Goal: Information Seeking & Learning: Check status

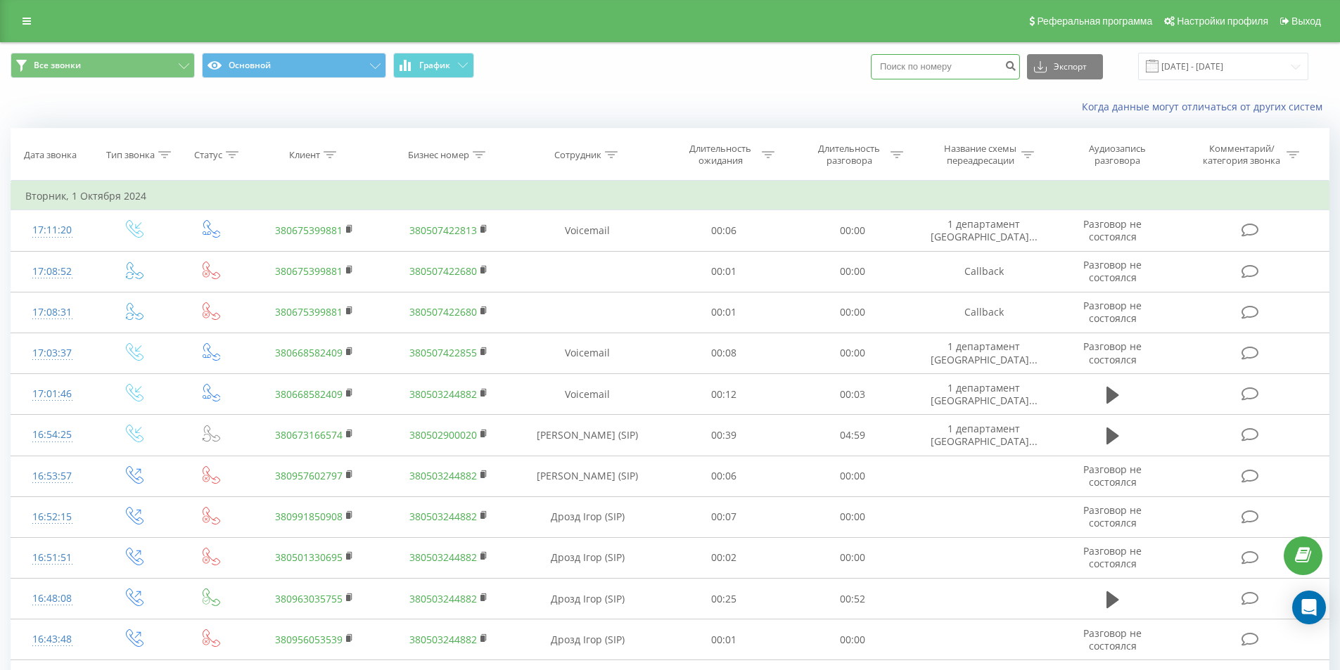
paste input "380955836388"
type input "380955836388"
click at [1020, 72] on button "submit" at bounding box center [1010, 66] width 19 height 25
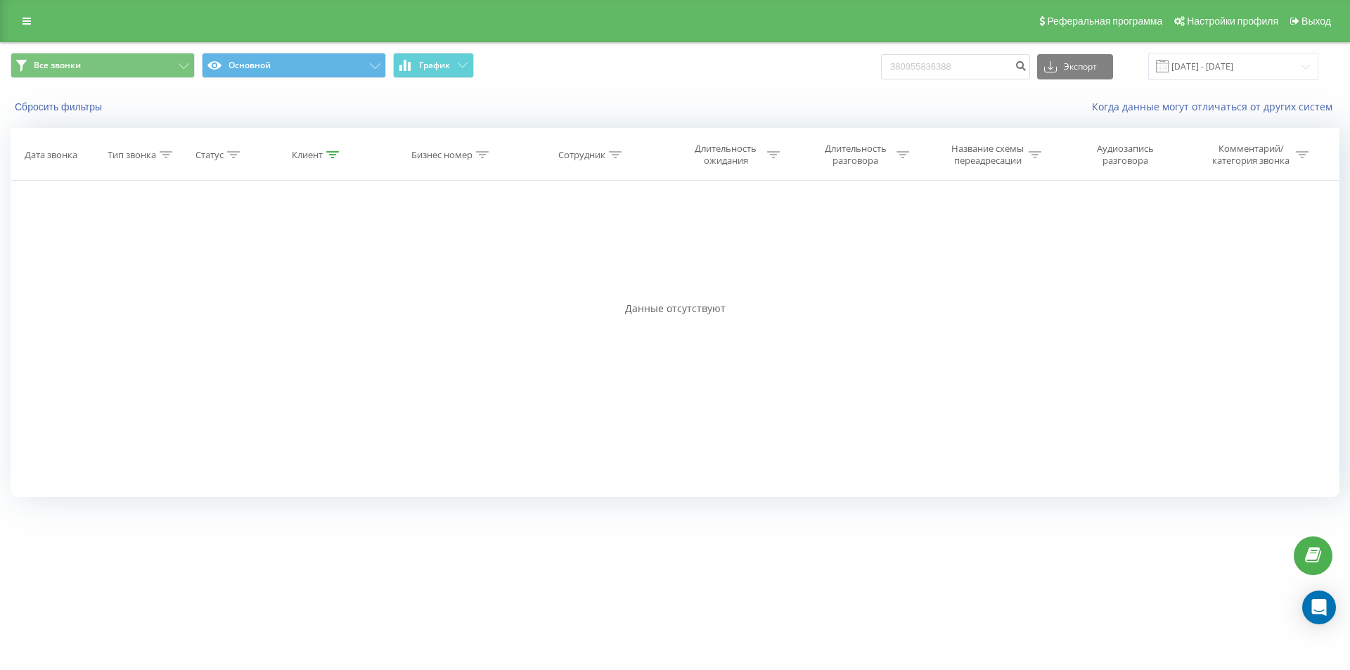
click at [816, 72] on div "Все звонки Основной График 380955836388 Экспорт .csv .xls .xlsx 22.06.2025 - 22…" at bounding box center [675, 66] width 1329 height 27
drag, startPoint x: 1009, startPoint y: 68, endPoint x: 715, endPoint y: 86, distance: 295.2
click at [715, 86] on div "Все звонки Основной График 380955836388 Экспорт .csv .xls .xlsx 22.06.2025 - 22…" at bounding box center [675, 66] width 1349 height 47
click at [1028, 68] on button "submit" at bounding box center [1020, 66] width 19 height 25
click at [77, 110] on button "Сбросить фильтры" at bounding box center [60, 107] width 98 height 13
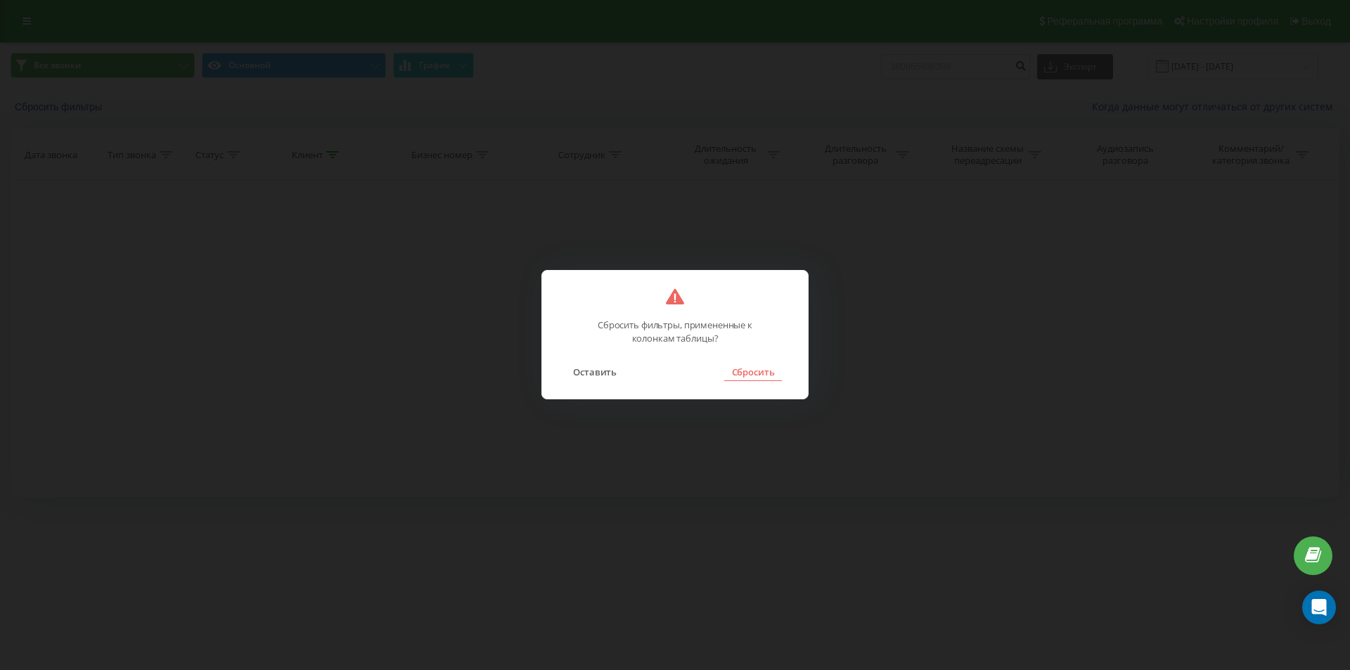
click at [768, 375] on button "Сбросить" at bounding box center [752, 372] width 57 height 18
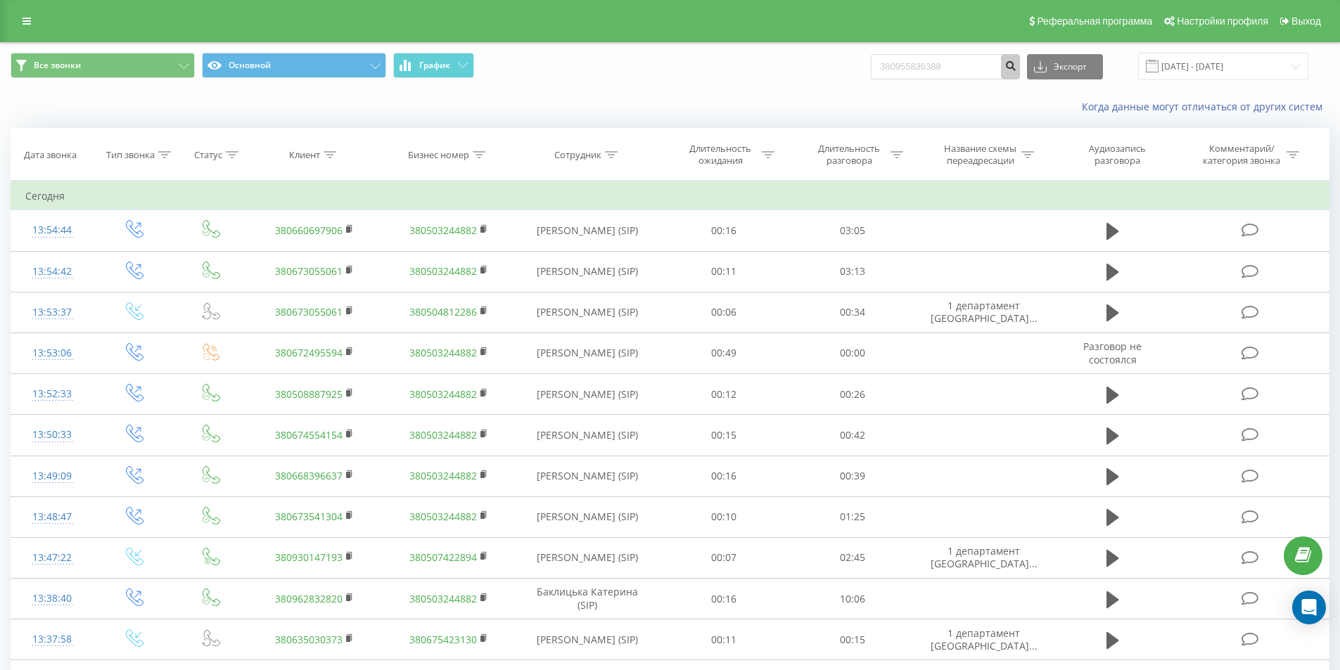
click at [1016, 63] on icon "submit" at bounding box center [1010, 64] width 12 height 8
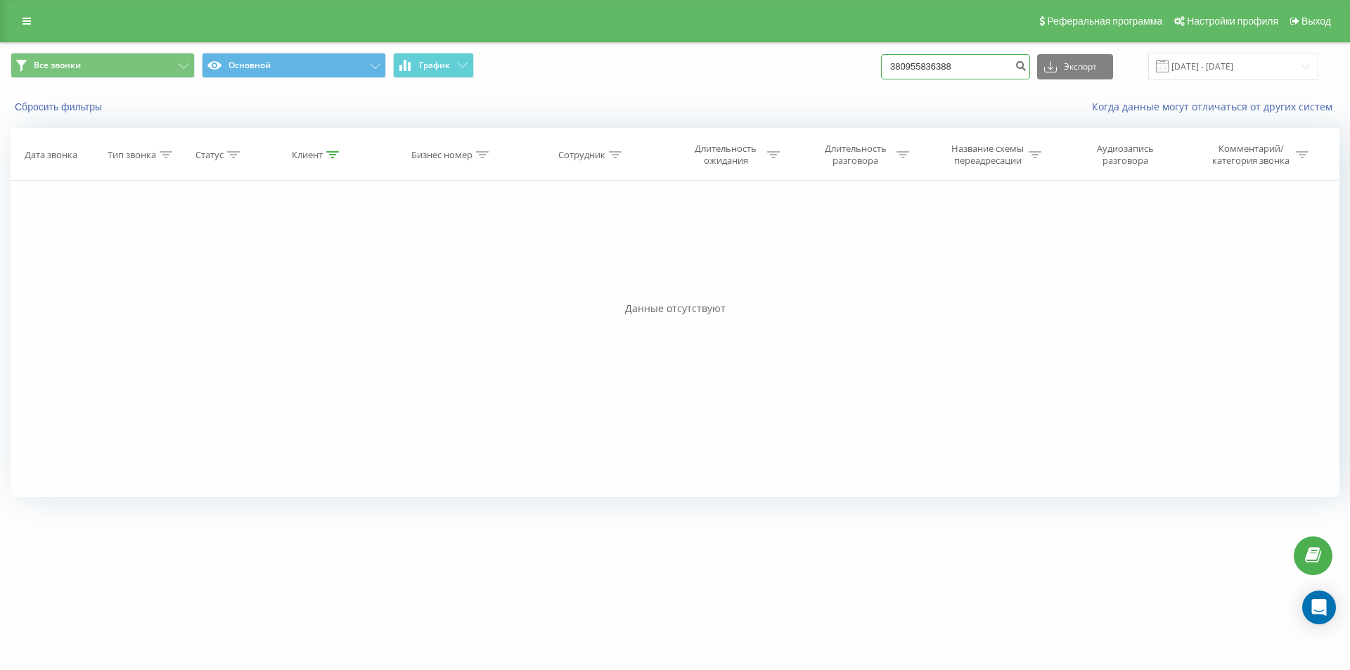
drag, startPoint x: 983, startPoint y: 72, endPoint x: 826, endPoint y: 76, distance: 156.9
click at [826, 76] on div "Все звонки Основной График 380955836388 Экспорт .csv .xls .xlsx 22.06.2025 - 22…" at bounding box center [675, 66] width 1329 height 27
click at [1027, 68] on icon "submit" at bounding box center [1021, 64] width 12 height 8
drag, startPoint x: 985, startPoint y: 75, endPoint x: 775, endPoint y: 78, distance: 209.6
click at [775, 78] on div "Все звонки Основной График 380955836388 Экспорт .csv .xls .xlsx 22.06.2025 - 22…" at bounding box center [675, 66] width 1329 height 27
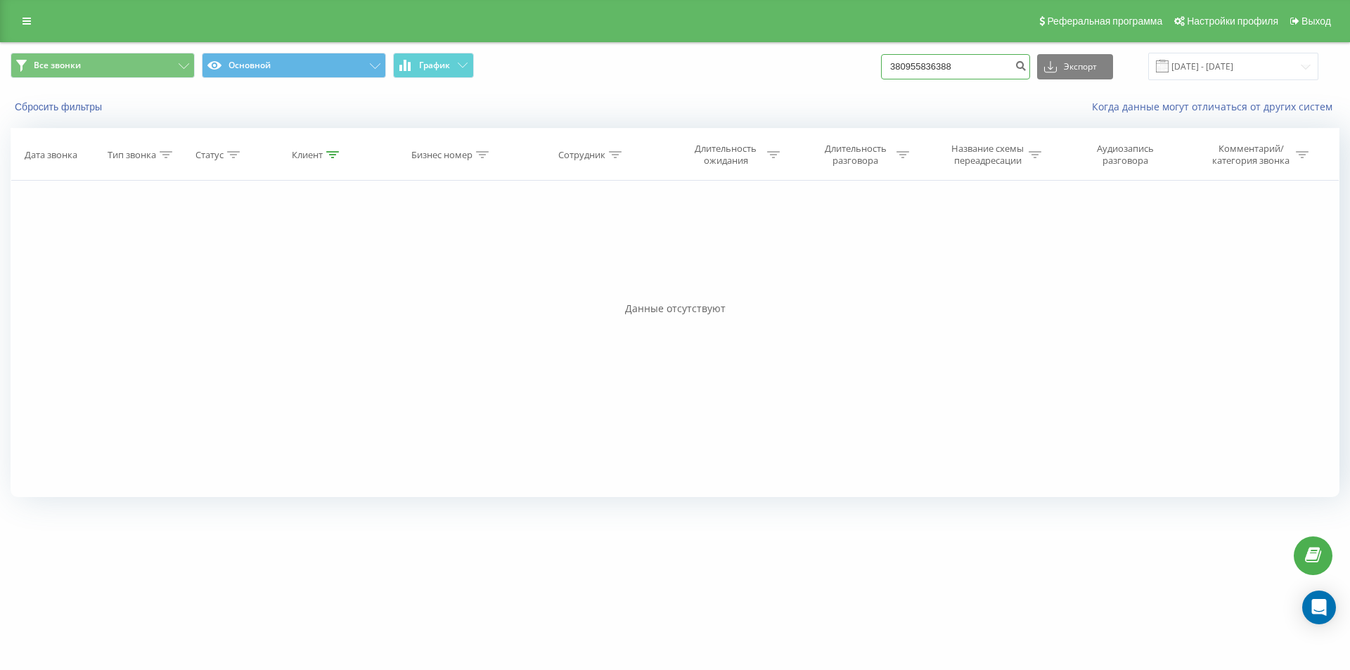
paste input "[PHONE_NUMBER]"
type input "[PHONE_NUMBER]"
click at [1027, 68] on icon "submit" at bounding box center [1021, 64] width 12 height 8
click at [913, 68] on input "[PHONE_NUMBER]" at bounding box center [955, 66] width 149 height 25
click at [911, 67] on input "[PHONE_NUMBER]" at bounding box center [955, 66] width 149 height 25
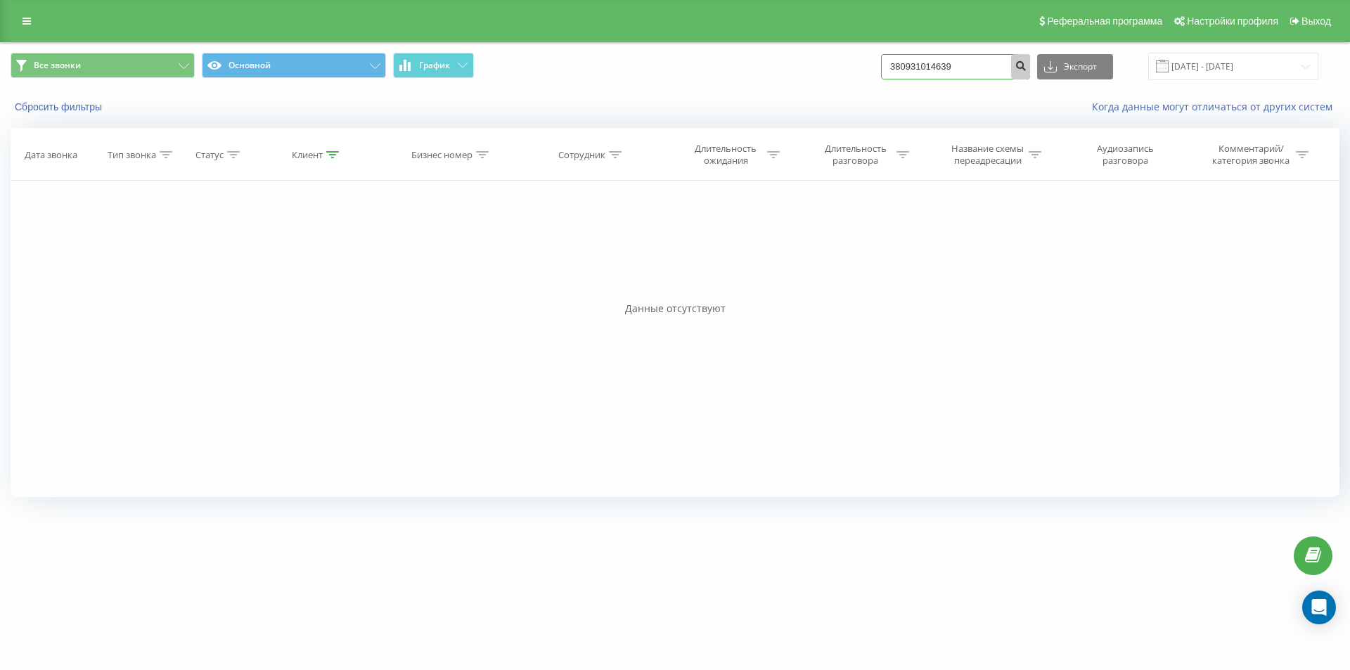
type input "380931014639"
click at [1027, 65] on icon "submit" at bounding box center [1021, 64] width 12 height 8
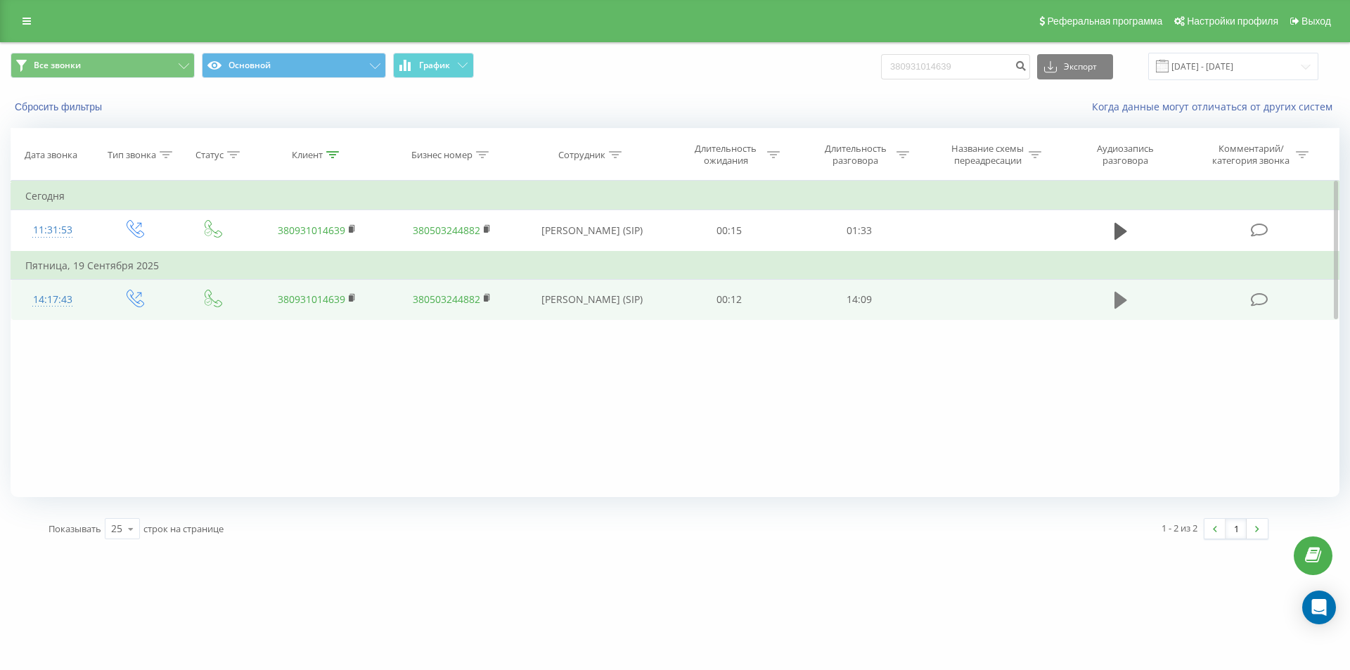
click at [1116, 298] on icon at bounding box center [1121, 300] width 13 height 17
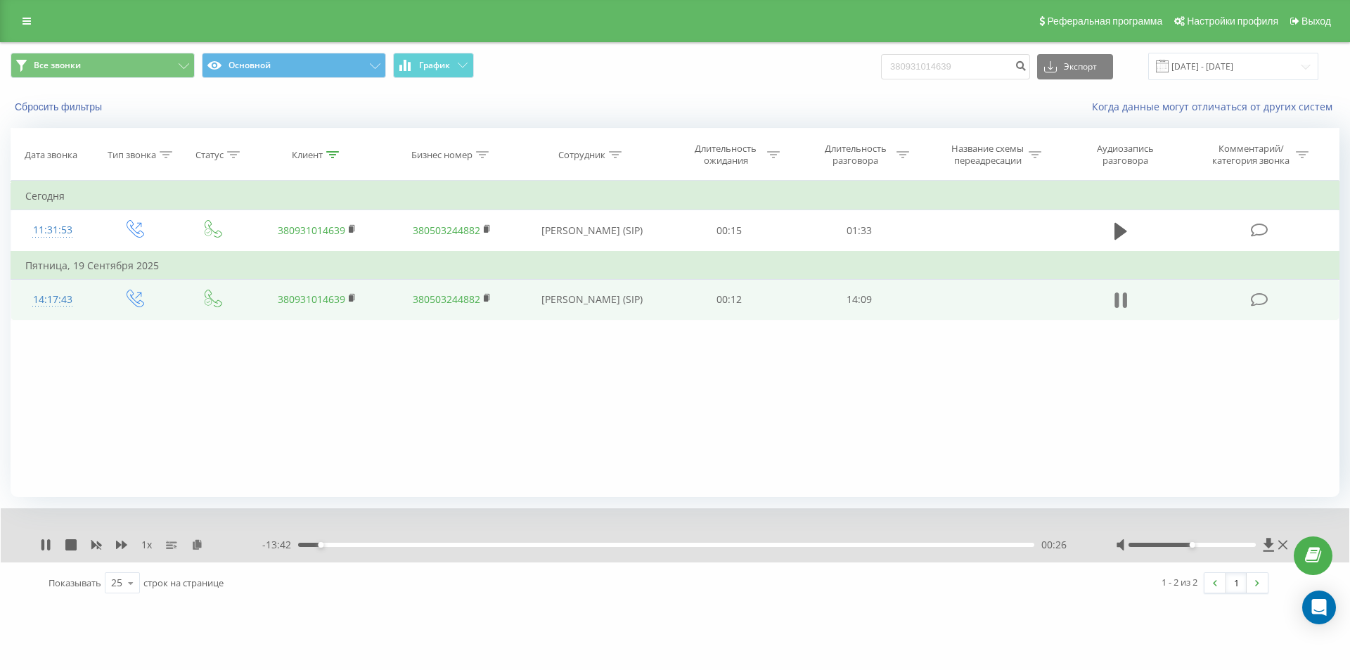
click at [1123, 307] on icon at bounding box center [1121, 300] width 13 height 20
click at [1117, 305] on icon at bounding box center [1121, 300] width 13 height 17
